Goal: Information Seeking & Learning: Learn about a topic

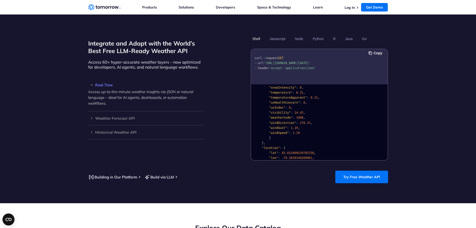
scroll to position [100, 0]
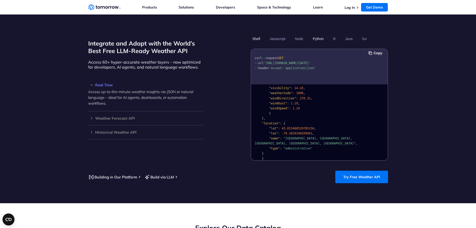
click at [318, 35] on button "Python" at bounding box center [318, 39] width 15 height 9
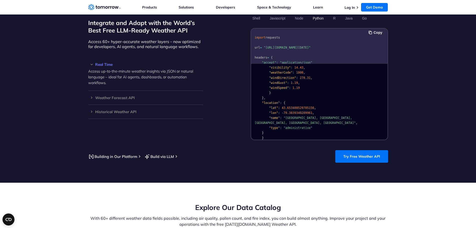
scroll to position [500, 0]
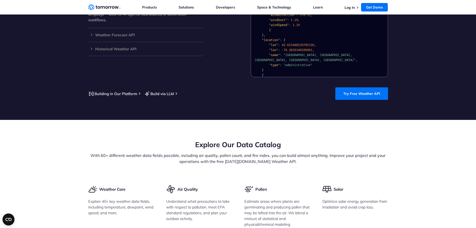
drag, startPoint x: 357, startPoint y: 89, endPoint x: 344, endPoint y: 96, distance: 15.4
click at [357, 89] on link "Try Free Weather API" at bounding box center [362, 93] width 53 height 13
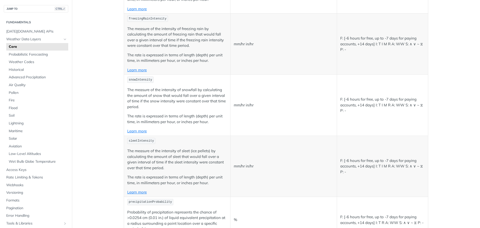
scroll to position [875, 0]
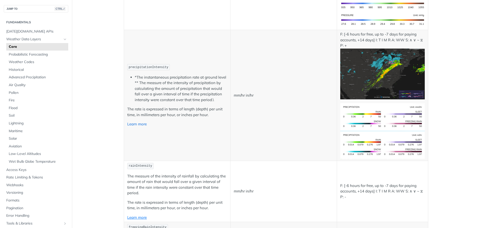
click at [141, 123] on link "Learn more" at bounding box center [137, 124] width 20 height 5
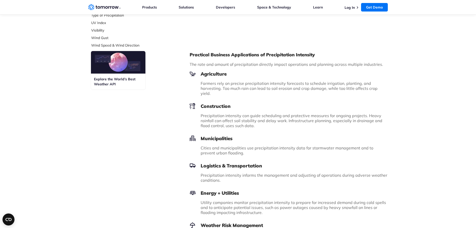
scroll to position [93, 0]
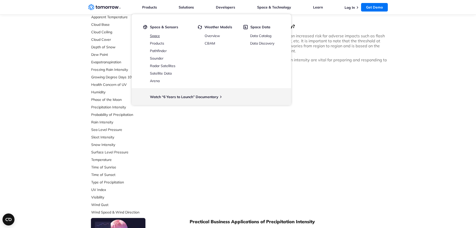
click at [155, 36] on link "Space" at bounding box center [155, 36] width 10 height 5
